Goal: Task Accomplishment & Management: Manage account settings

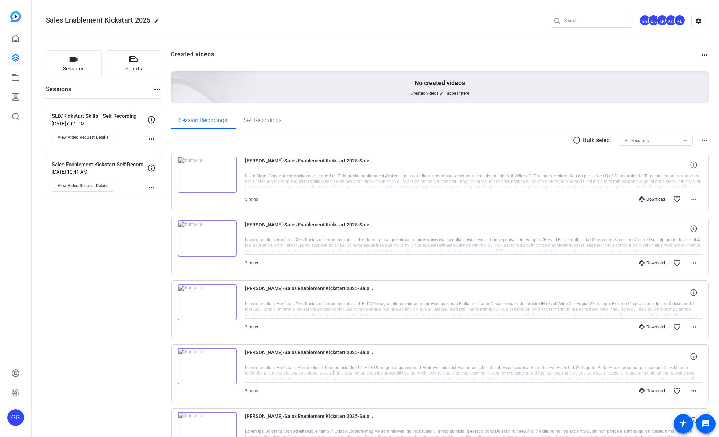
type input "[PERSON_NAME][EMAIL_ADDRESS][PERSON_NAME][PERSON_NAME][DOMAIN_NAME]"
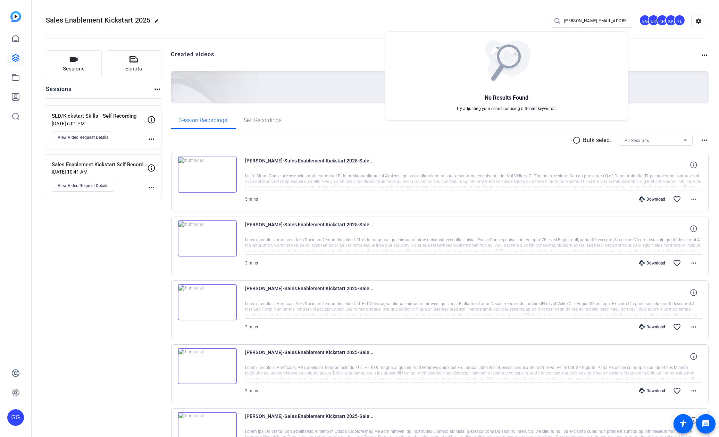
click at [676, 22] on div at bounding box center [359, 218] width 719 height 437
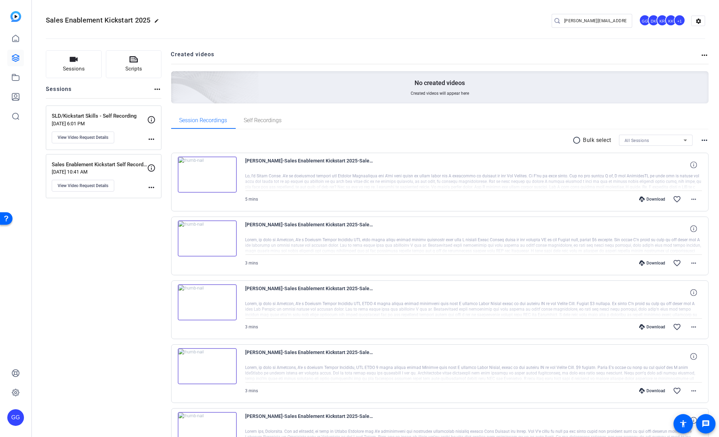
click at [677, 20] on div "+1" at bounding box center [679, 20] width 11 height 11
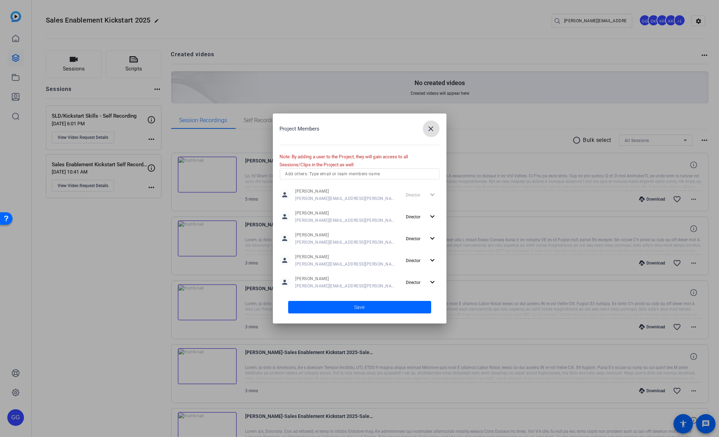
click at [333, 167] on div "Project Members close Note: By adding a user to the Project, they will gain acc…" at bounding box center [360, 218] width 174 height 210
click at [339, 175] on input "text" at bounding box center [359, 174] width 149 height 8
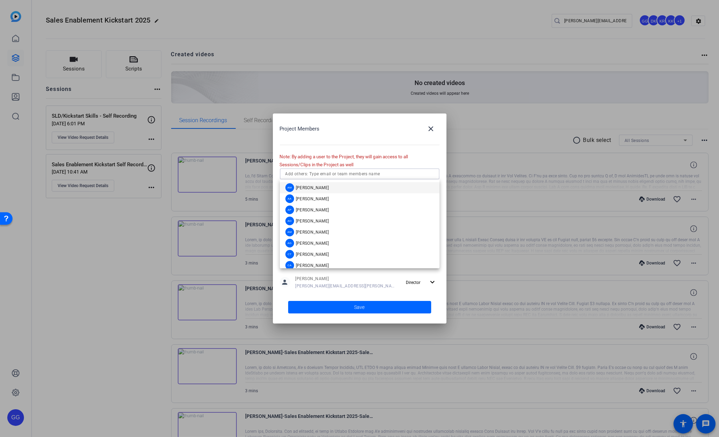
click at [382, 168] on div "Project Members close Note: By adding a user to the Project, they will gain acc…" at bounding box center [360, 218] width 174 height 210
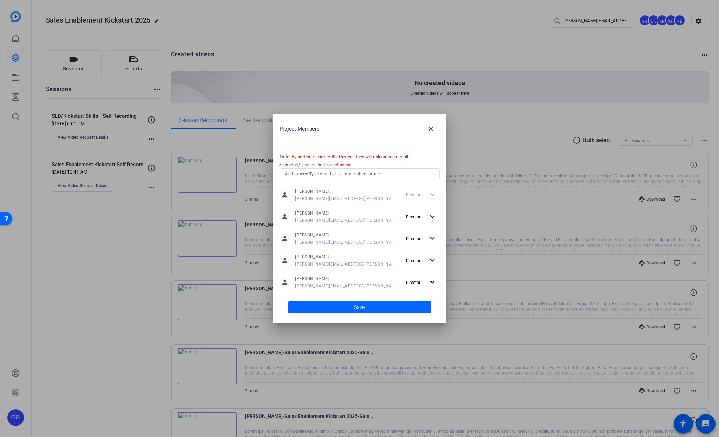
click at [377, 174] on input "text" at bounding box center [359, 174] width 149 height 8
type input "M"
type input "[PERSON_NAME]"
drag, startPoint x: 346, startPoint y: 172, endPoint x: 256, endPoint y: 163, distance: 90.7
click at [256, 163] on div "Project Members close Note: By adding a user to the Project, they will gain acc…" at bounding box center [359, 218] width 719 height 437
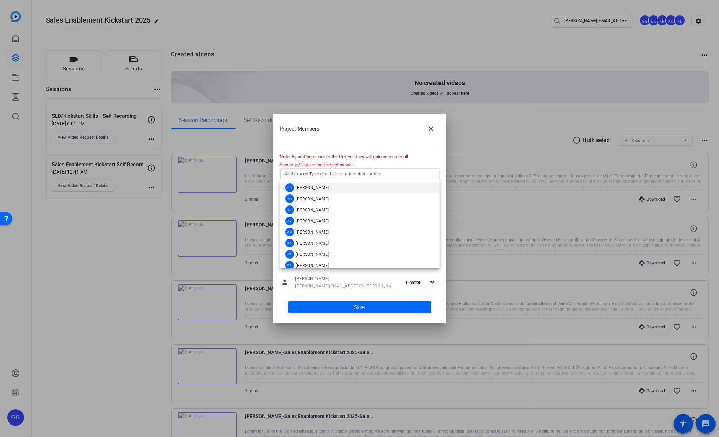
click at [356, 54] on div at bounding box center [359, 218] width 719 height 437
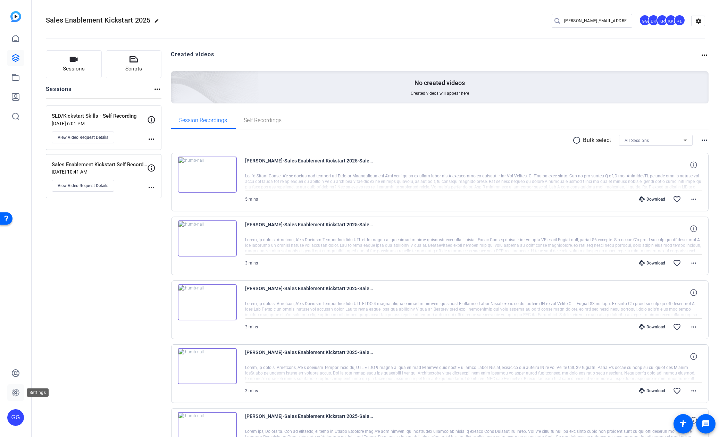
click at [18, 389] on icon at bounding box center [15, 392] width 8 height 8
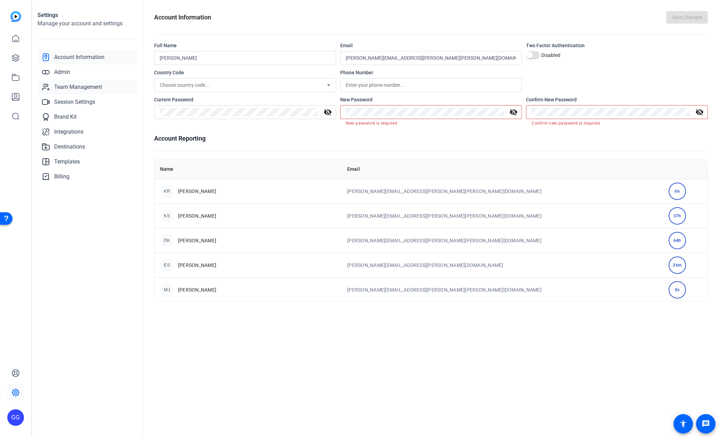
click at [88, 82] on link "Team Management" at bounding box center [87, 87] width 100 height 14
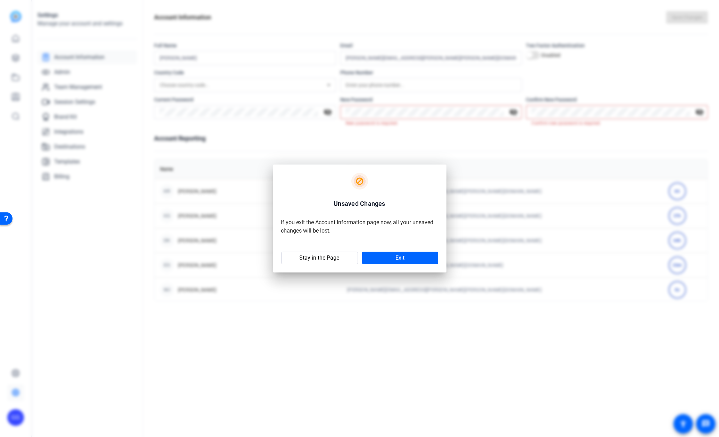
click at [296, 323] on div at bounding box center [359, 218] width 719 height 437
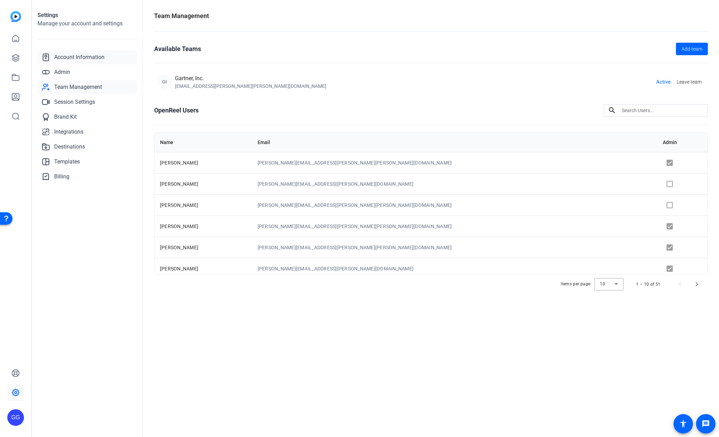
click at [85, 55] on span "Account Information" at bounding box center [79, 57] width 50 height 8
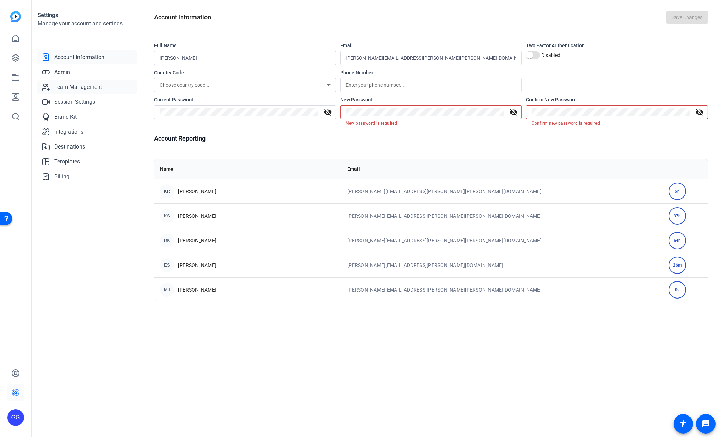
click at [82, 87] on span "Team Management" at bounding box center [78, 87] width 48 height 8
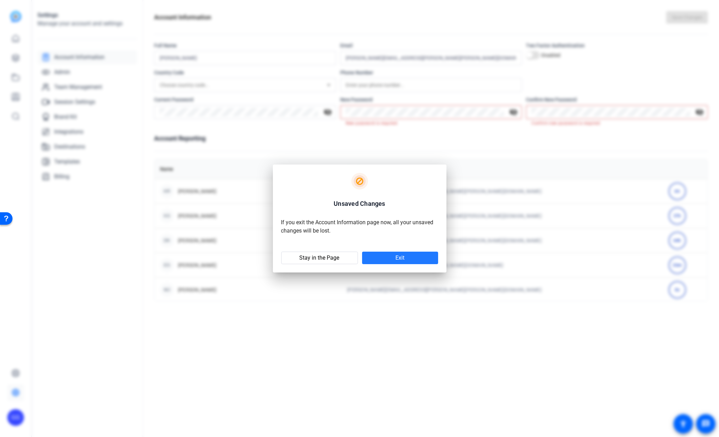
click at [389, 260] on span at bounding box center [400, 258] width 76 height 17
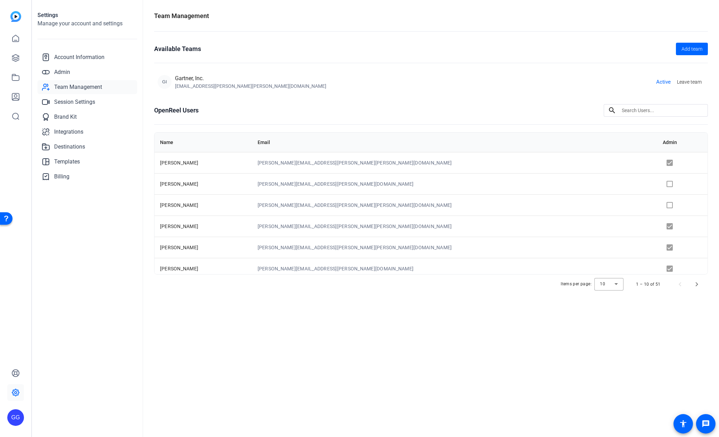
click at [518, 92] on div "GI Gartner, Inc. [EMAIL_ADDRESS][PERSON_NAME][PERSON_NAME][DOMAIN_NAME] Active …" at bounding box center [431, 82] width 554 height 22
click at [645, 112] on input at bounding box center [662, 110] width 81 height 8
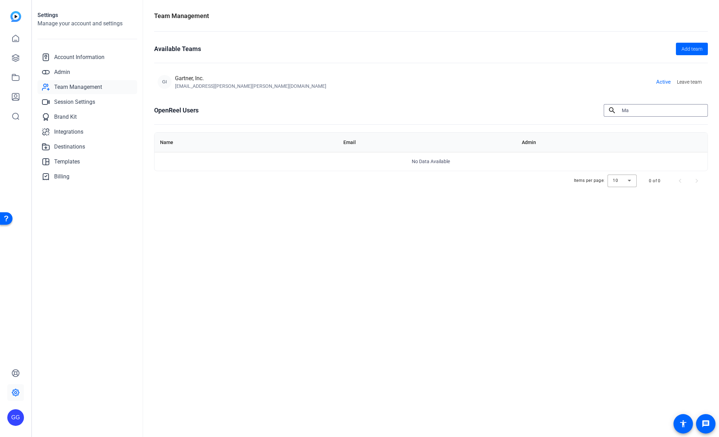
type input "M"
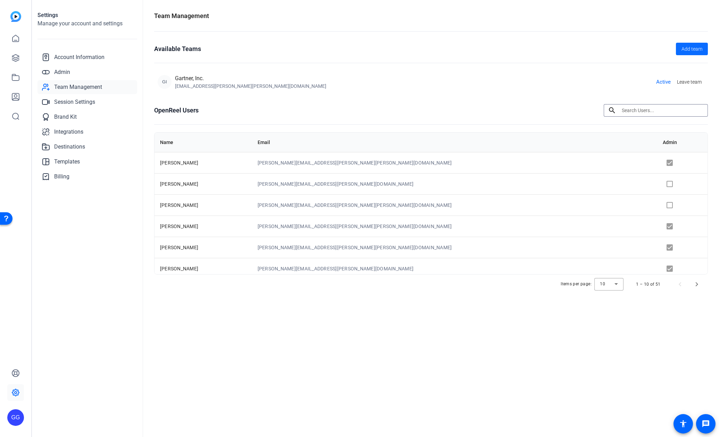
click at [682, 53] on span at bounding box center [692, 49] width 32 height 17
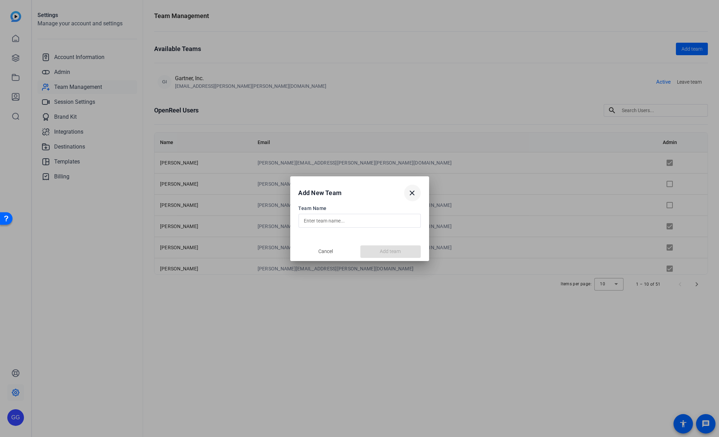
click at [412, 193] on mat-icon "close" at bounding box center [412, 193] width 8 height 8
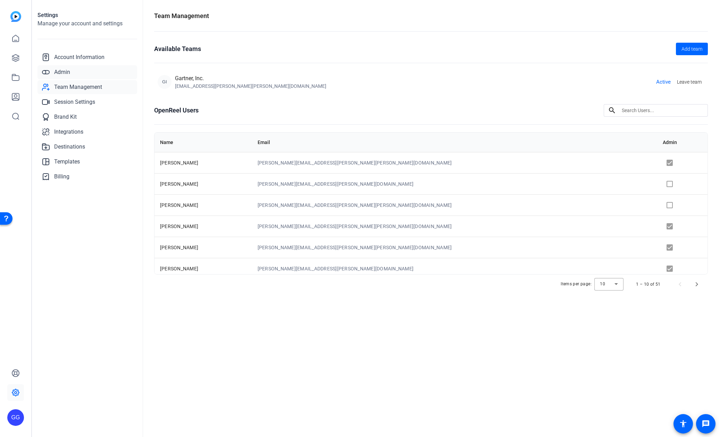
click at [65, 74] on span "Admin" at bounding box center [62, 72] width 16 height 8
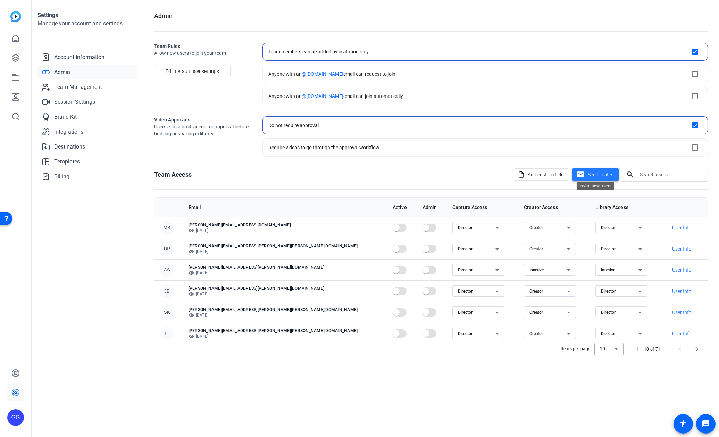
click at [583, 172] on mat-icon "mail" at bounding box center [580, 174] width 9 height 9
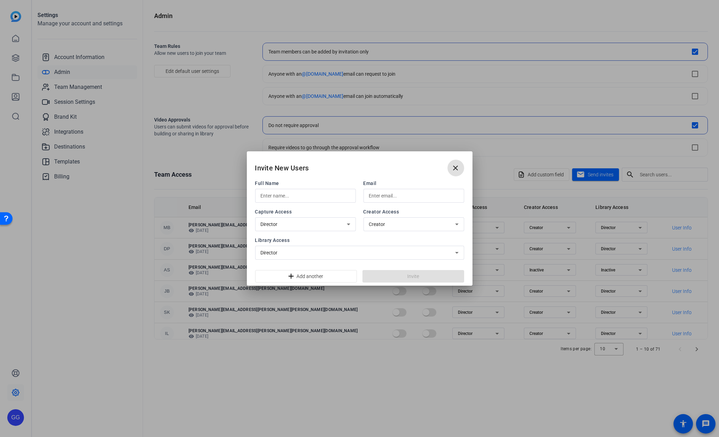
click at [297, 196] on input "text" at bounding box center [306, 196] width 90 height 8
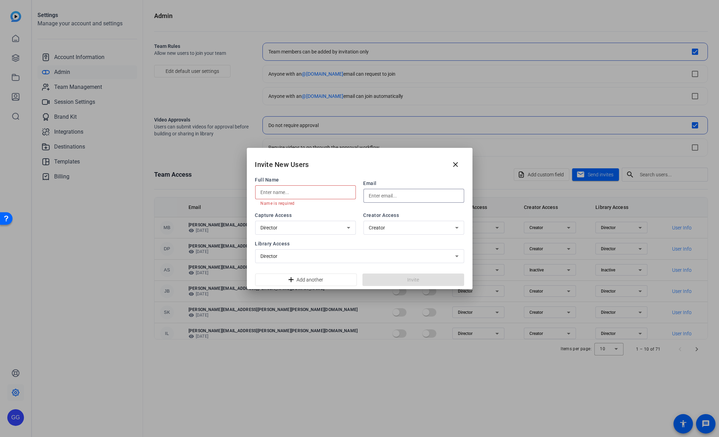
click at [394, 193] on input "text" at bounding box center [414, 196] width 90 height 8
paste input "[EMAIL_ADDRESS][PERSON_NAME][PERSON_NAME][DOMAIN_NAME]"
type input "[EMAIL_ADDRESS][PERSON_NAME][PERSON_NAME][DOMAIN_NAME]"
click at [293, 193] on input "text" at bounding box center [306, 192] width 90 height 8
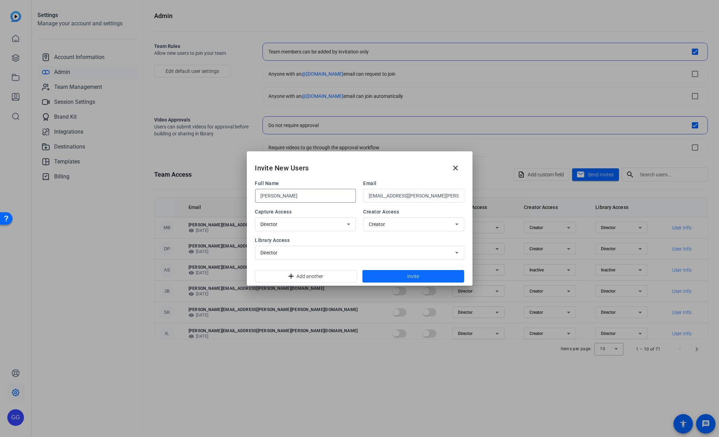
type input "[PERSON_NAME]"
click at [413, 277] on span "Invite" at bounding box center [413, 276] width 12 height 7
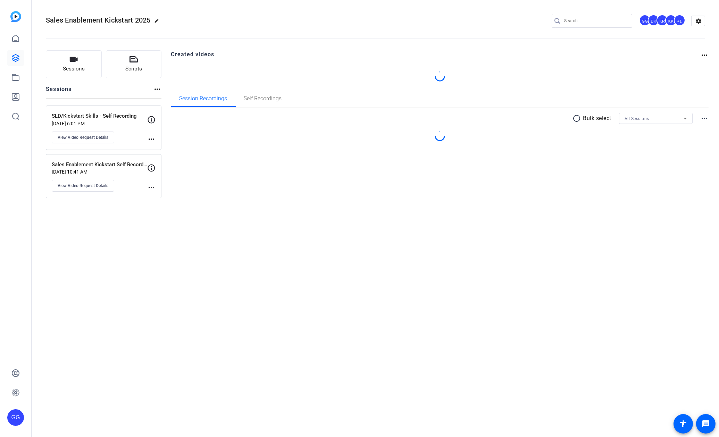
click at [683, 23] on div "GG DK KR KK +1 settings" at bounding box center [627, 21] width 153 height 14
type input "[PERSON_NAME][EMAIL_ADDRESS][PERSON_NAME][PERSON_NAME][DOMAIN_NAME]"
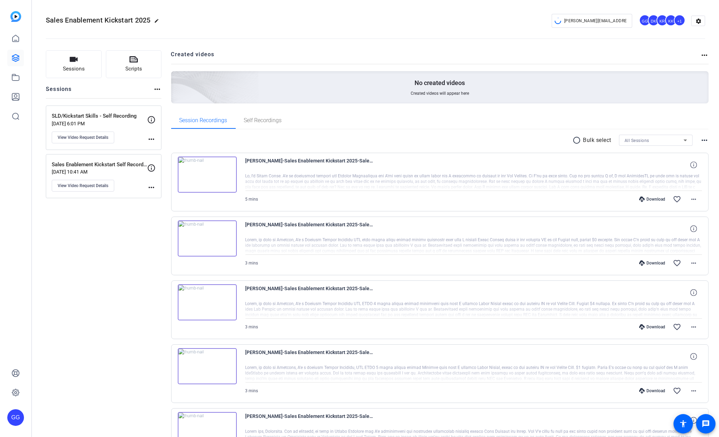
click at [676, 22] on div "+1" at bounding box center [679, 20] width 11 height 11
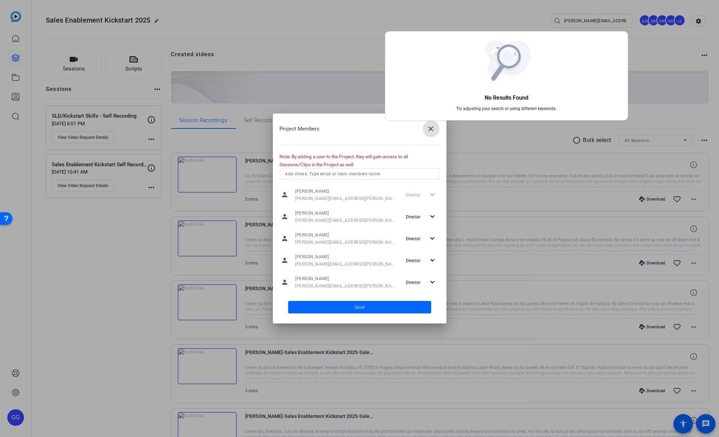
click at [336, 176] on div at bounding box center [359, 218] width 719 height 437
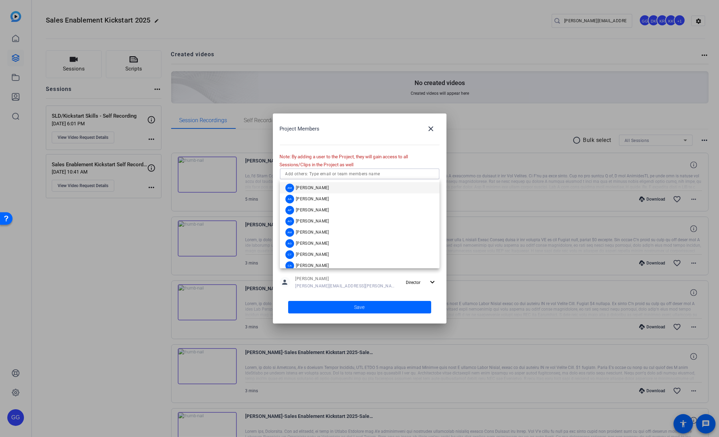
click at [336, 176] on input "text" at bounding box center [359, 174] width 149 height 8
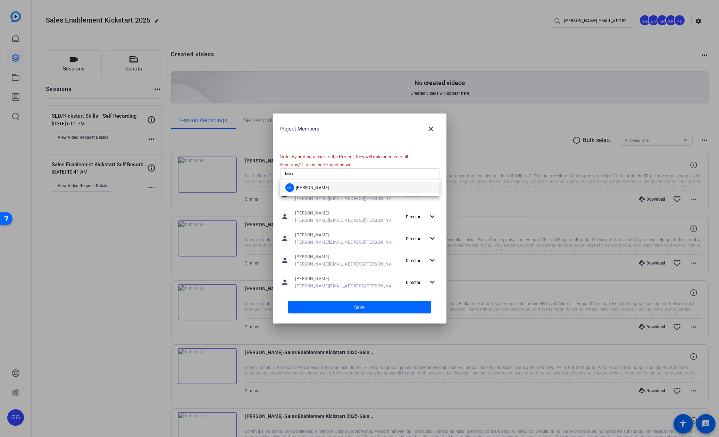
type input "Max"
click at [316, 185] on span "[PERSON_NAME]" at bounding box center [312, 188] width 33 height 6
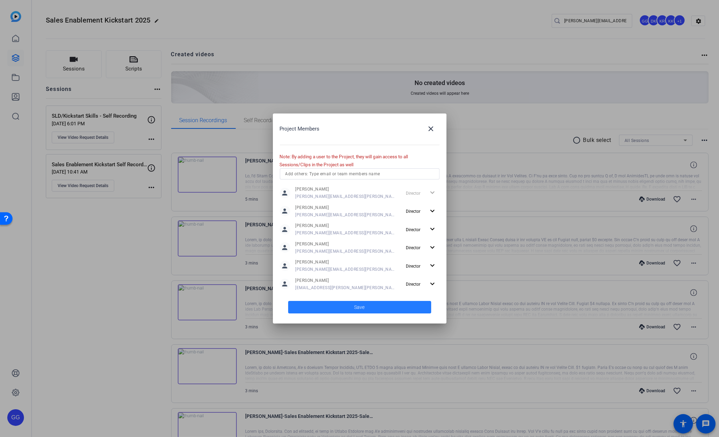
click at [372, 305] on span at bounding box center [359, 307] width 143 height 17
